Goal: Task Accomplishment & Management: Manage account settings

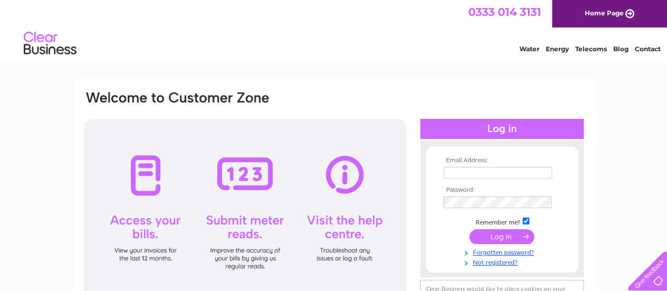
type input "info@urbanprint.co.uk"
click at [495, 235] on input "submit" at bounding box center [502, 236] width 65 height 15
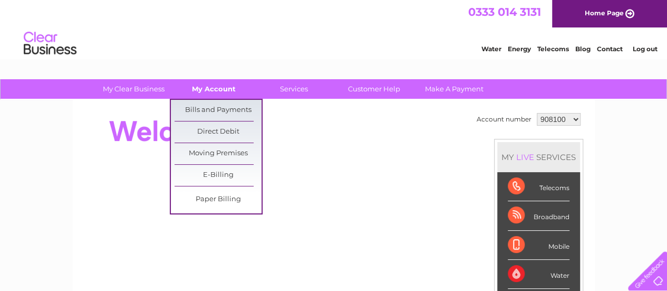
click at [220, 86] on link "My Account" at bounding box center [213, 89] width 87 height 20
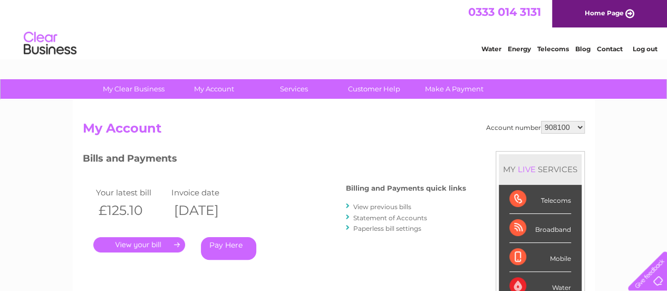
click at [343, 138] on h2 "My Account" at bounding box center [334, 131] width 502 height 20
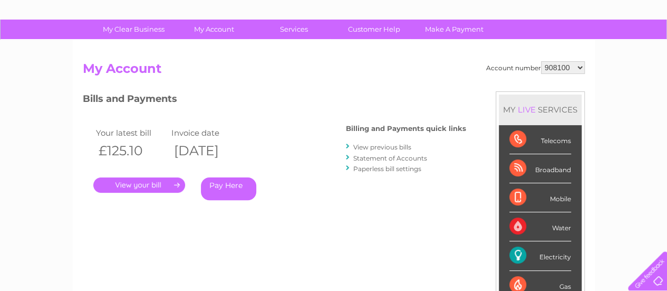
scroll to position [60, 0]
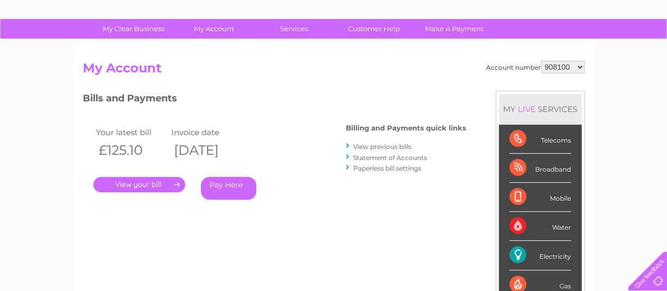
click at [580, 66] on select "908100 1147165" at bounding box center [563, 67] width 44 height 13
click at [246, 241] on div "Account number 908100 1147165 My Account MY LIVE SERVICES Telecoms Broadband Mo…" at bounding box center [334, 220] width 502 height 318
click at [136, 241] on div "Account number 908100 1147165 My Account MY LIVE SERVICES Telecoms Broadband Mo…" at bounding box center [334, 220] width 502 height 318
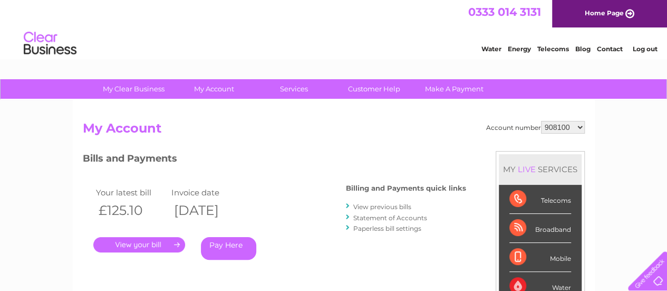
scroll to position [49, 0]
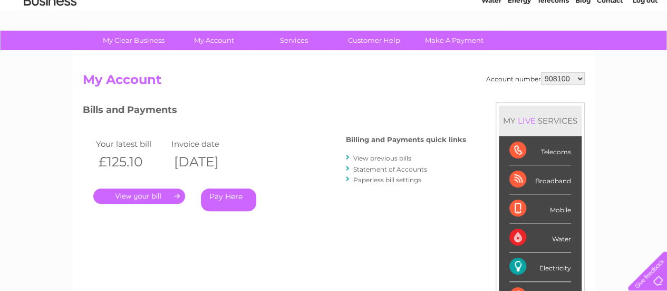
drag, startPoint x: 515, startPoint y: 4, endPoint x: 583, endPoint y: 28, distance: 72.9
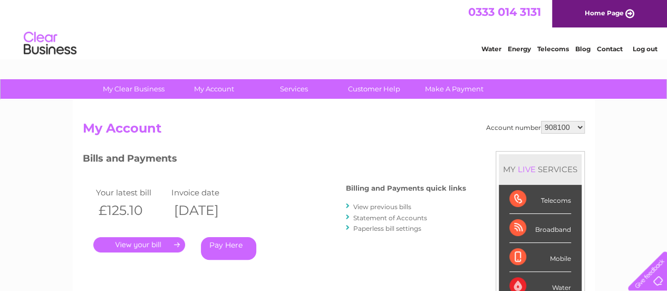
click at [521, 49] on link "Energy" at bounding box center [519, 49] width 23 height 8
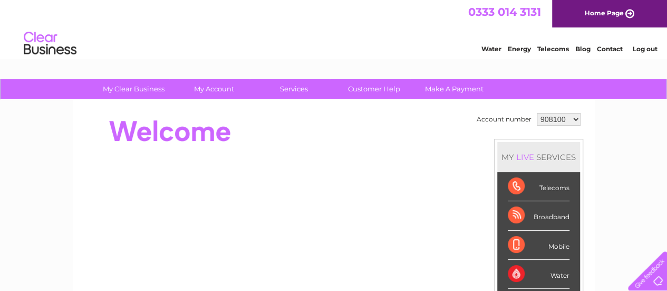
click at [553, 120] on select "908100 1147165" at bounding box center [559, 119] width 44 height 13
click at [537, 113] on select "908100 1147165" at bounding box center [559, 119] width 44 height 13
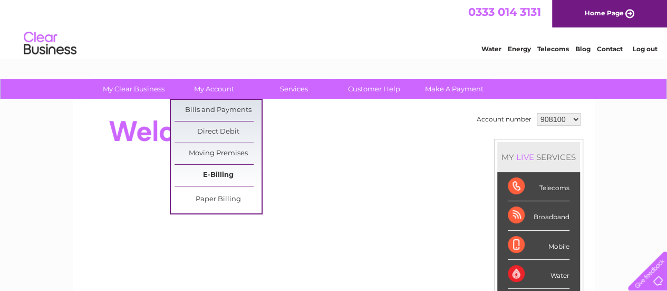
click at [225, 174] on link "E-Billing" at bounding box center [218, 175] width 87 height 21
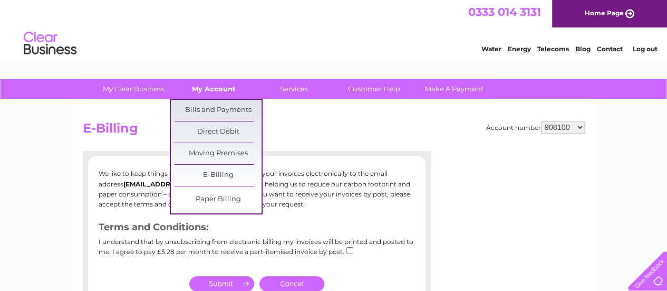
click at [209, 88] on link "My Account" at bounding box center [213, 89] width 87 height 20
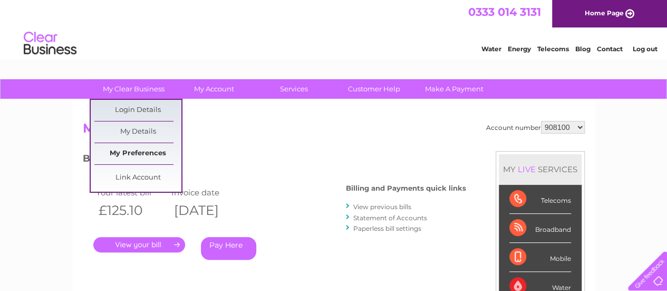
click at [159, 151] on link "My Preferences" at bounding box center [137, 153] width 87 height 21
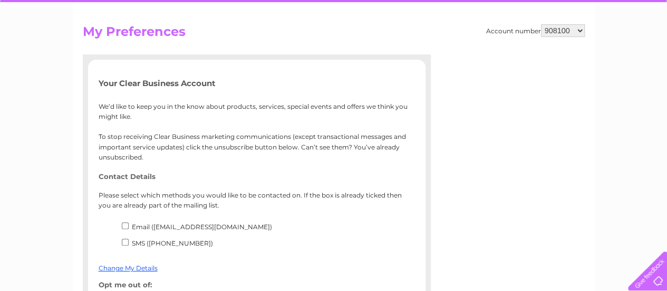
scroll to position [91, 0]
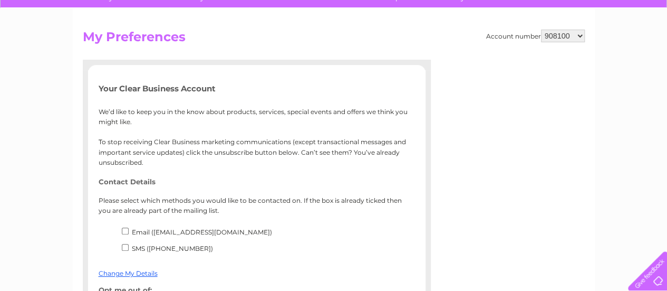
drag, startPoint x: 660, startPoint y: 87, endPoint x: 667, endPoint y: 25, distance: 62.7
click at [667, 25] on html "My Clear Business Login Details My Details My Preferences Link Account My Accou…" at bounding box center [333, 251] width 667 height 685
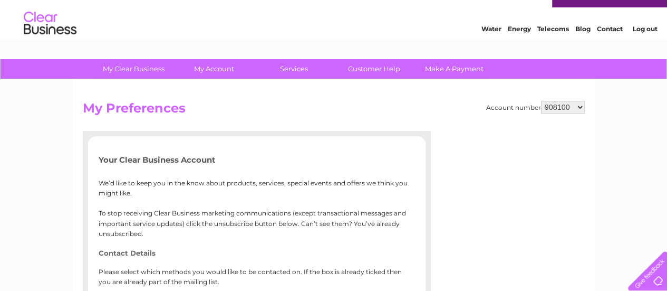
scroll to position [0, 0]
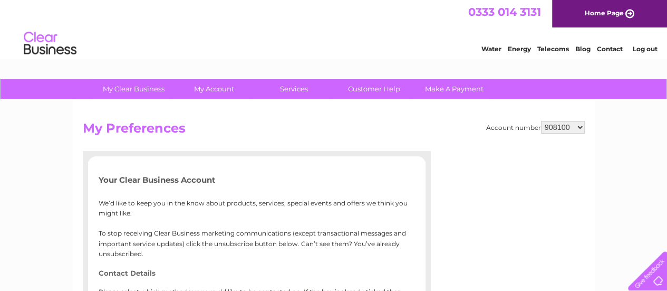
drag, startPoint x: 669, startPoint y: 93, endPoint x: 658, endPoint y: 11, distance: 82.6
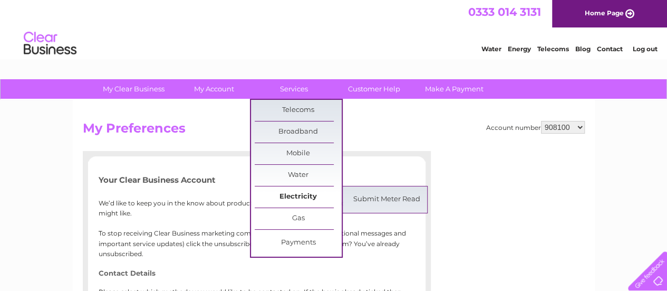
click at [305, 195] on link "Electricity" at bounding box center [298, 196] width 87 height 21
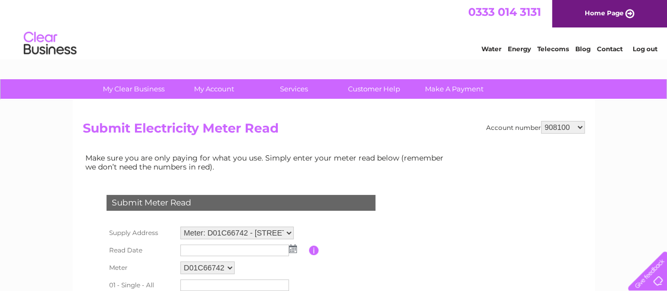
click at [291, 248] on img at bounding box center [293, 248] width 8 height 8
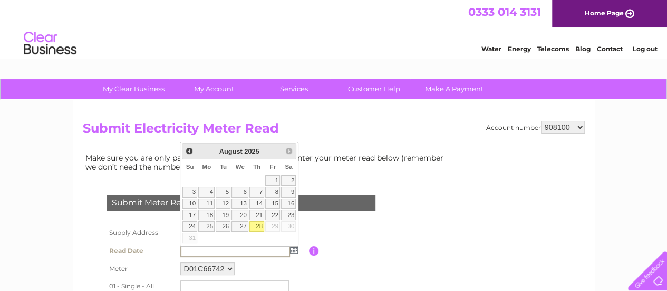
click at [258, 225] on link "28" at bounding box center [257, 226] width 15 height 11
type input "2025/08/28"
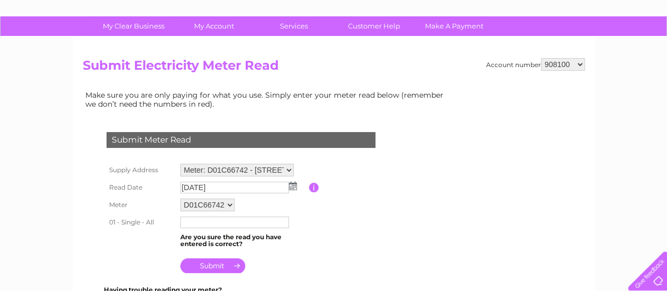
scroll to position [81, 0]
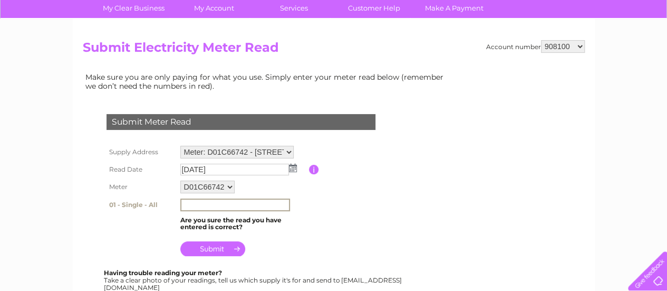
click at [226, 198] on input "text" at bounding box center [235, 204] width 110 height 13
type input "60339"
click at [217, 248] on input "submit" at bounding box center [212, 248] width 65 height 15
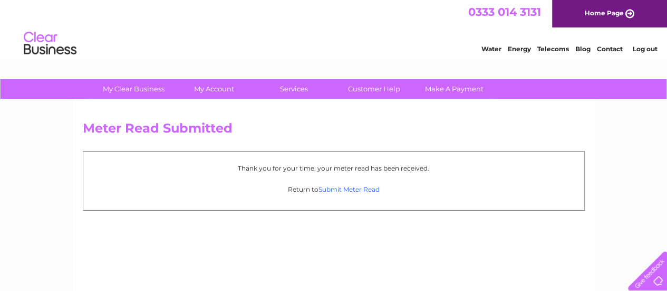
click at [343, 190] on link "Submit Meter Read" at bounding box center [349, 189] width 61 height 8
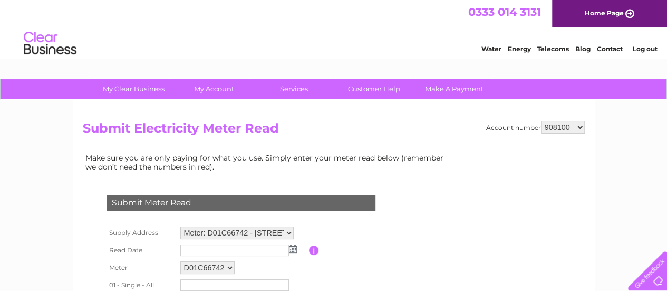
click at [290, 233] on select "Meter: D01C66742 - 7 West Wynd, Dundee, Angus, DD1 4JQ Meter: H00C01547 - 7 Wes…" at bounding box center [236, 232] width 113 height 13
select select "114341"
click at [180, 226] on select "Meter: D01C66742 - 7 West Wynd, Dundee, Angus, DD1 4JQ Meter: H00C01547 - 7 Wes…" at bounding box center [236, 233] width 113 height 14
click at [291, 247] on img at bounding box center [293, 248] width 8 height 8
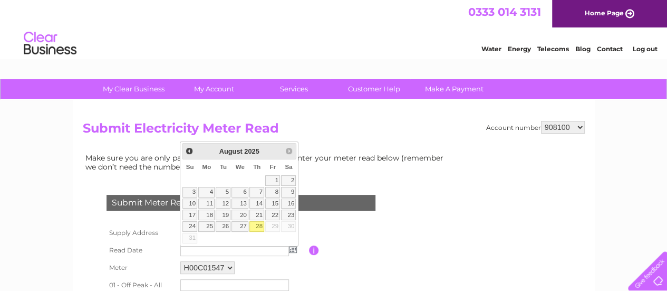
click at [257, 224] on link "28" at bounding box center [257, 226] width 15 height 11
type input "2025/08/28"
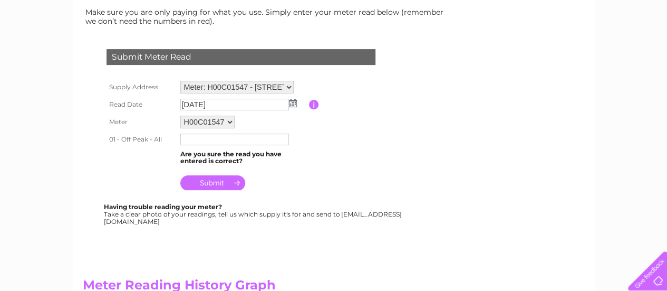
scroll to position [164, 0]
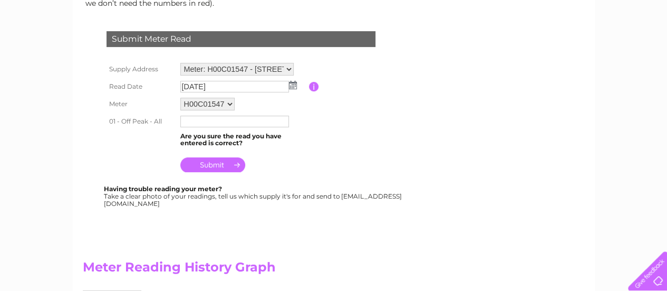
click at [272, 120] on input "text" at bounding box center [234, 122] width 109 height 12
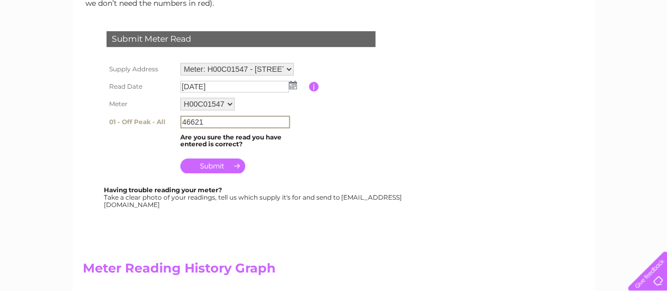
type input "46621"
click at [216, 168] on input "submit" at bounding box center [212, 165] width 65 height 15
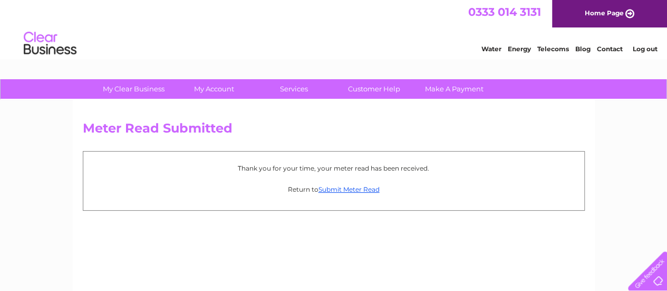
click at [640, 50] on link "Log out" at bounding box center [645, 49] width 25 height 8
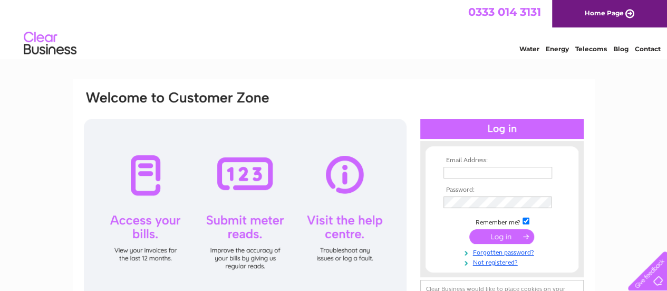
type input "[EMAIL_ADDRESS][DOMAIN_NAME]"
click at [148, 234] on div at bounding box center [245, 211] width 323 height 185
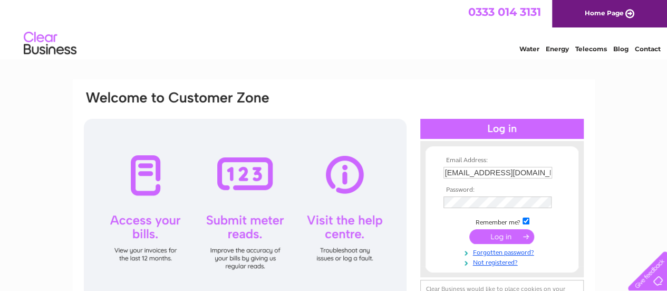
click at [500, 235] on input "submit" at bounding box center [502, 236] width 65 height 15
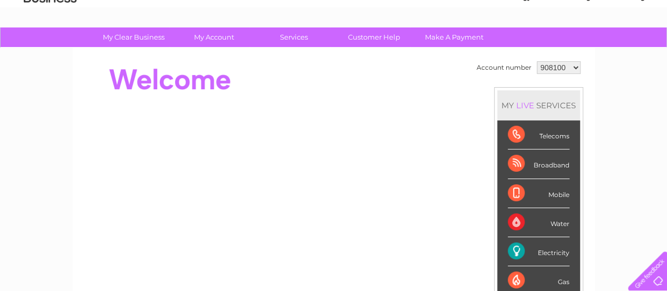
scroll to position [33, 0]
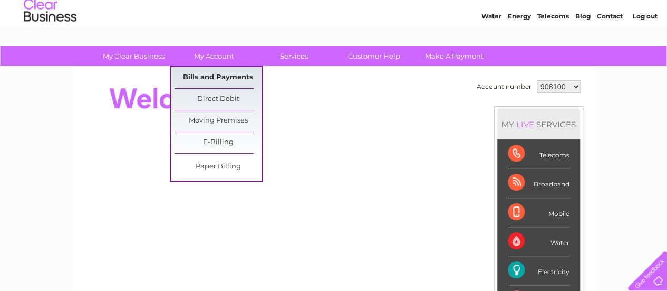
click at [221, 75] on link "Bills and Payments" at bounding box center [218, 77] width 87 height 21
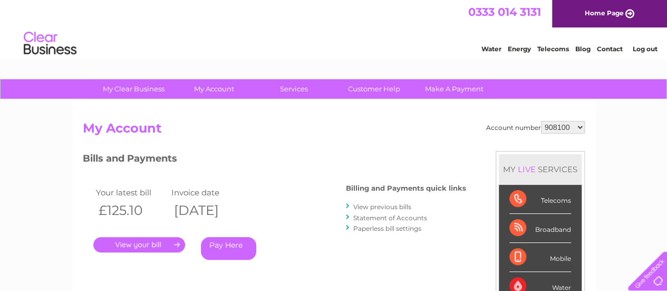
click at [194, 246] on div "." at bounding box center [144, 244] width 103 height 15
drag, startPoint x: 193, startPoint y: 246, endPoint x: 296, endPoint y: 222, distance: 106.6
click at [296, 222] on div ". Pay Here" at bounding box center [198, 229] width 211 height 16
click at [174, 240] on link "." at bounding box center [139, 244] width 92 height 15
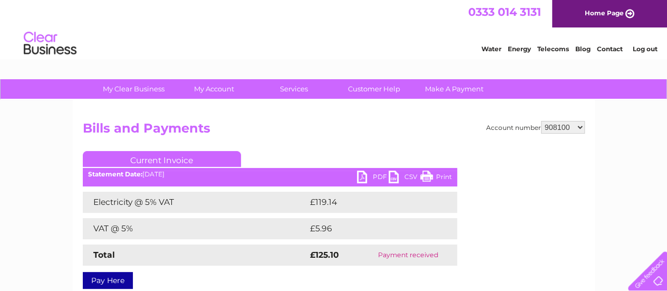
click at [363, 176] on link "PDF" at bounding box center [373, 177] width 32 height 15
click at [643, 50] on link "Log out" at bounding box center [645, 49] width 25 height 8
